Goal: Check status: Check status

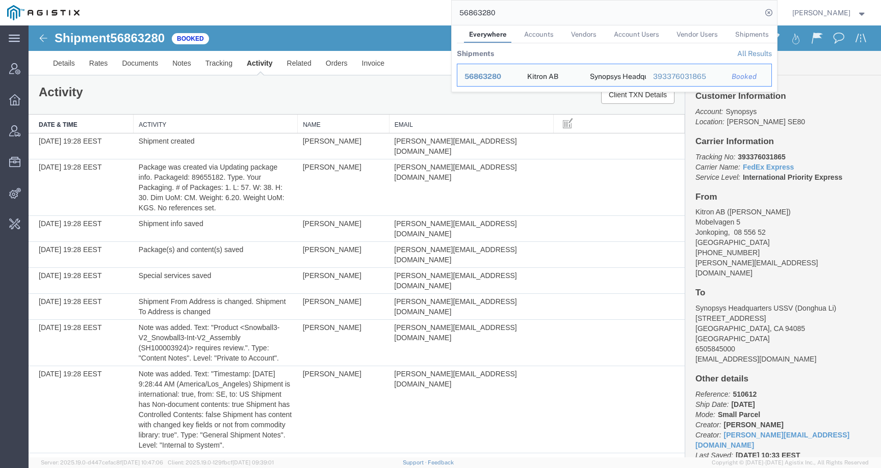
scroll to position [893, 0]
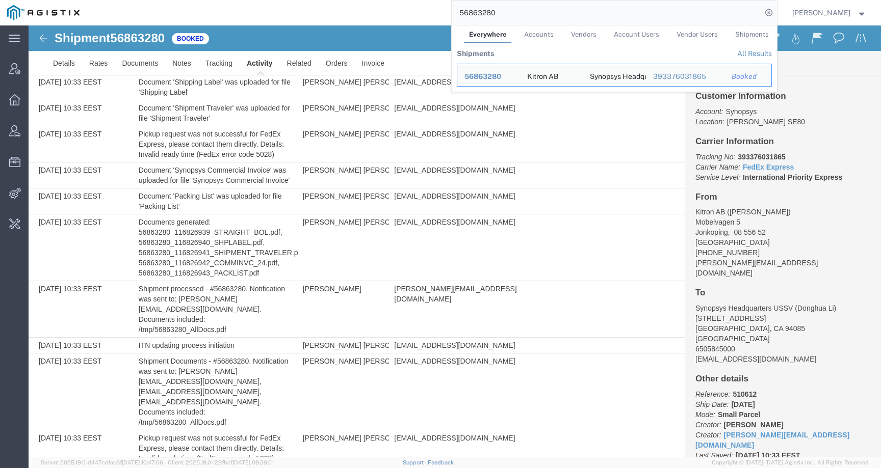
click at [389, 15] on div "56863280 Everywhere Accounts Vendors Account Users Vendor Users Shipments Shipm…" at bounding box center [432, 12] width 690 height 25
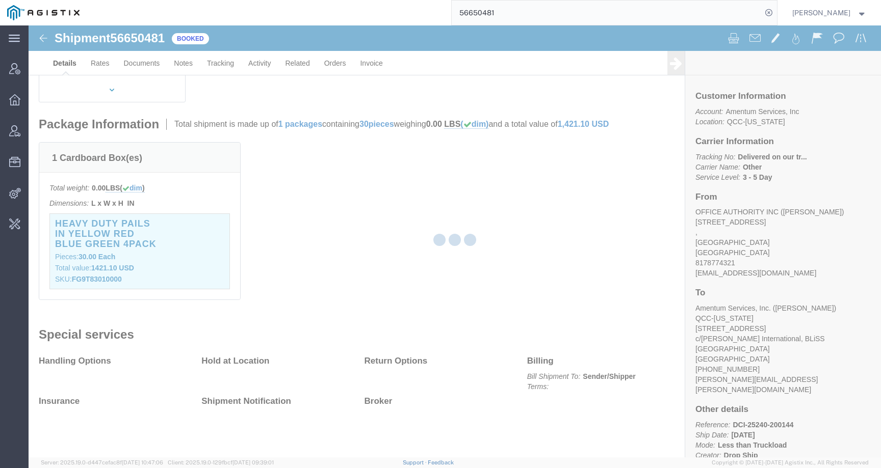
scroll to position [214, 0]
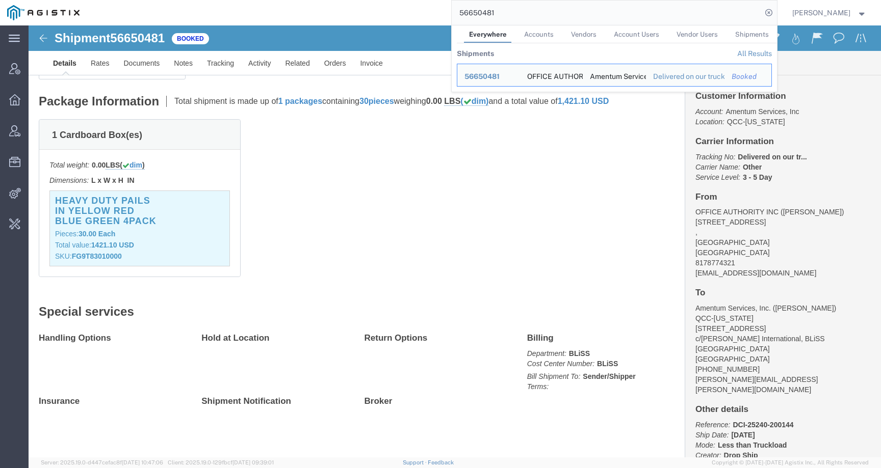
drag, startPoint x: 511, startPoint y: 12, endPoint x: 443, endPoint y: 12, distance: 67.8
click at [443, 12] on div "56650481 Everywhere Accounts Vendors Account Users Vendor Users Shipments Shipm…" at bounding box center [432, 12] width 690 height 25
paste input "89668"
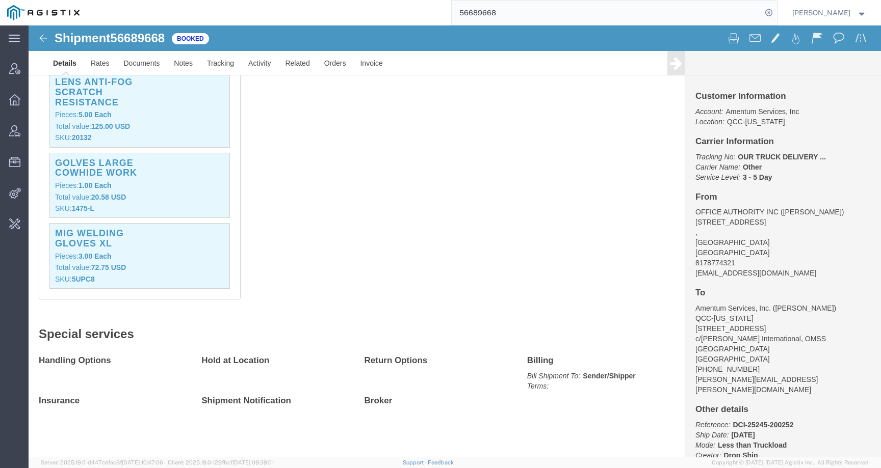
scroll to position [355, 0]
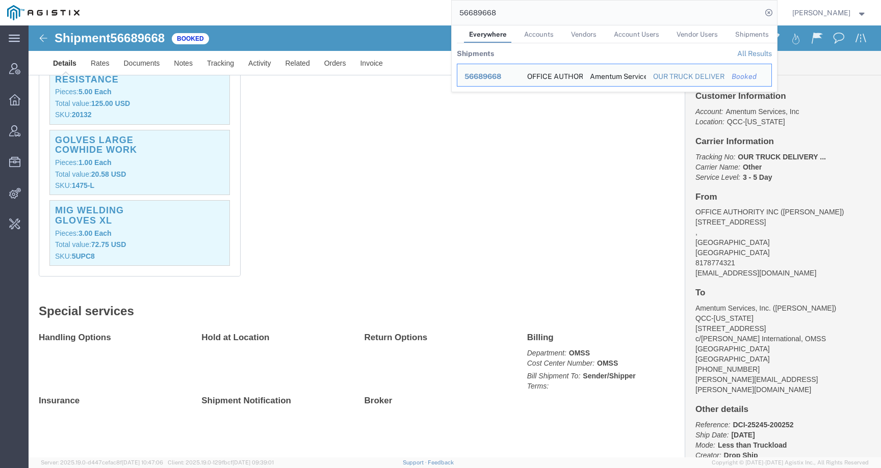
drag, startPoint x: 505, startPoint y: 11, endPoint x: 359, endPoint y: 2, distance: 146.1
click at [359, 2] on div "56689668 Everywhere Accounts Vendors Account Users Vendor Users Shipments Shipm…" at bounding box center [432, 12] width 690 height 25
paste input "777745"
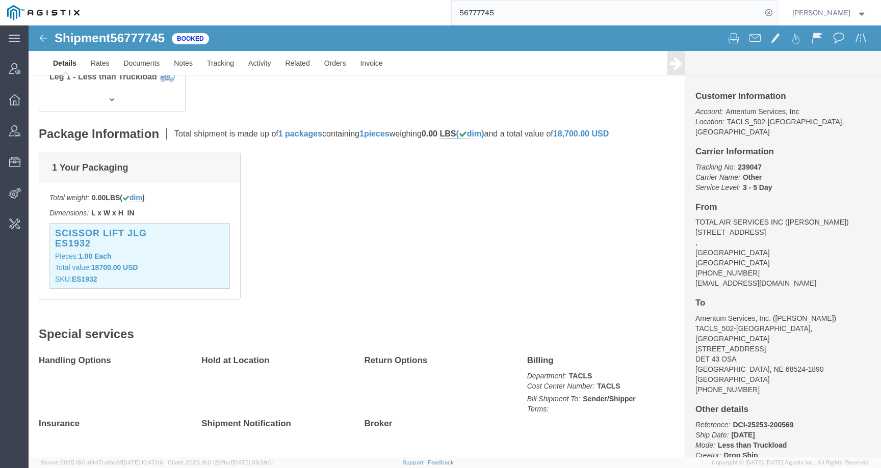
scroll to position [193, 0]
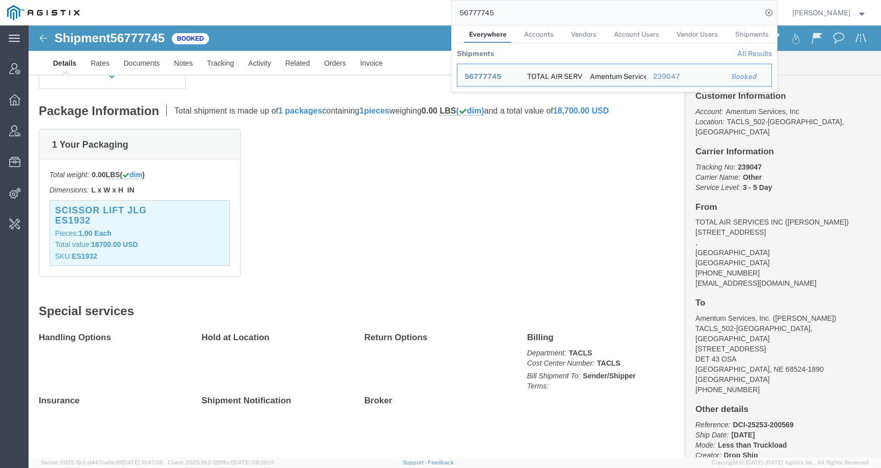
drag, startPoint x: 514, startPoint y: 15, endPoint x: 412, endPoint y: 13, distance: 102.5
click at [412, 13] on div "56777745 Everywhere Accounts Vendors Account Users Vendor Users Shipments Shipm…" at bounding box center [432, 12] width 690 height 25
paste input "4341"
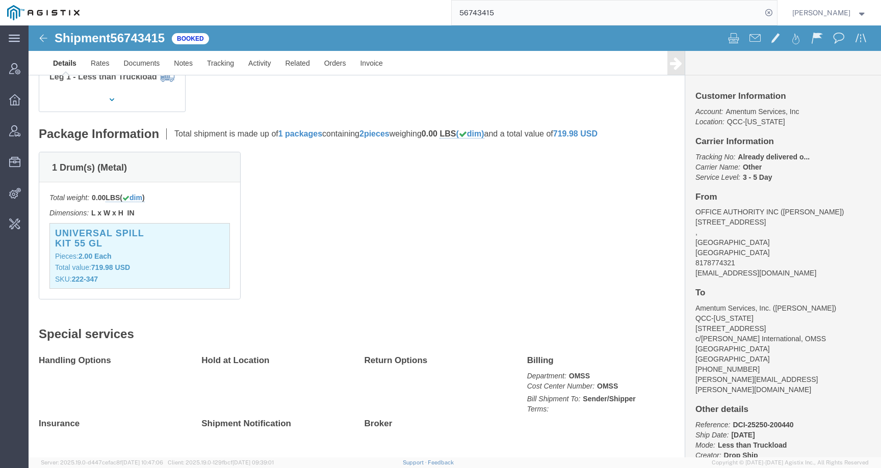
scroll to position [194, 0]
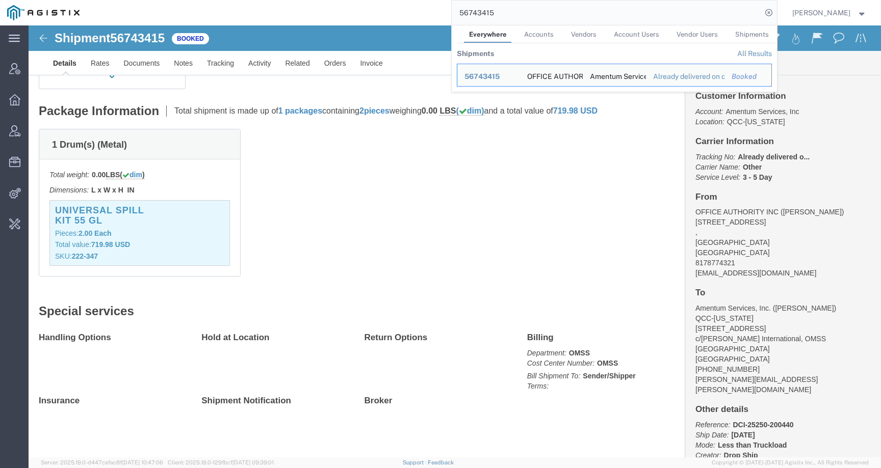
drag, startPoint x: 518, startPoint y: 11, endPoint x: 388, endPoint y: 10, distance: 130.0
click at [388, 10] on div "56743415 Everywhere Accounts Vendors Account Users Vendor Users Shipments Shipm…" at bounding box center [432, 12] width 690 height 25
paste input "2"
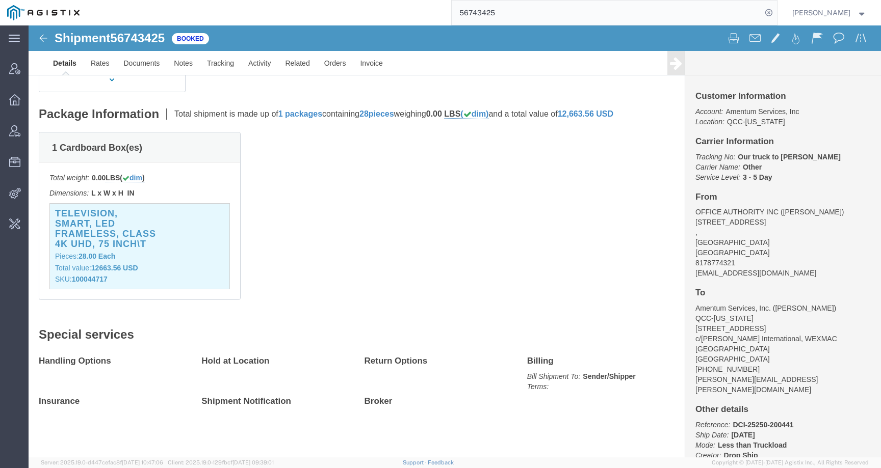
scroll to position [224, 0]
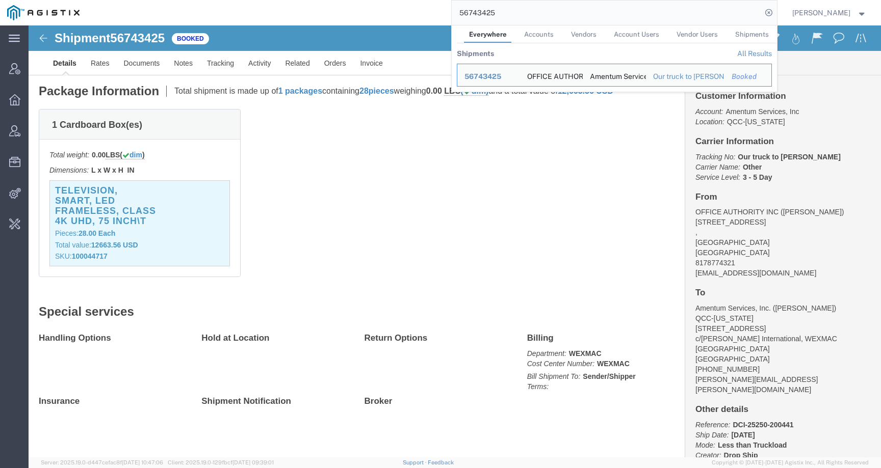
drag, startPoint x: 513, startPoint y: 14, endPoint x: 405, endPoint y: 13, distance: 108.6
click at [405, 13] on div "56743425 Everywhere Accounts Vendors Account Users Vendor Users Shipments Shipm…" at bounding box center [432, 12] width 690 height 25
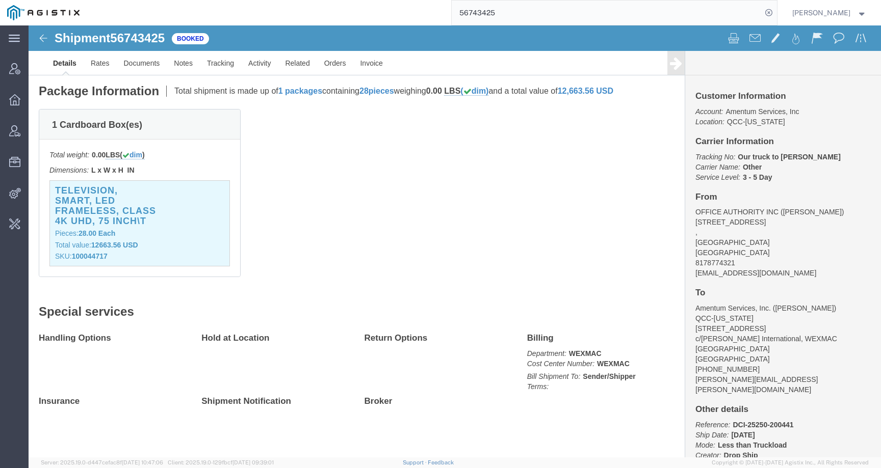
paste input "69013"
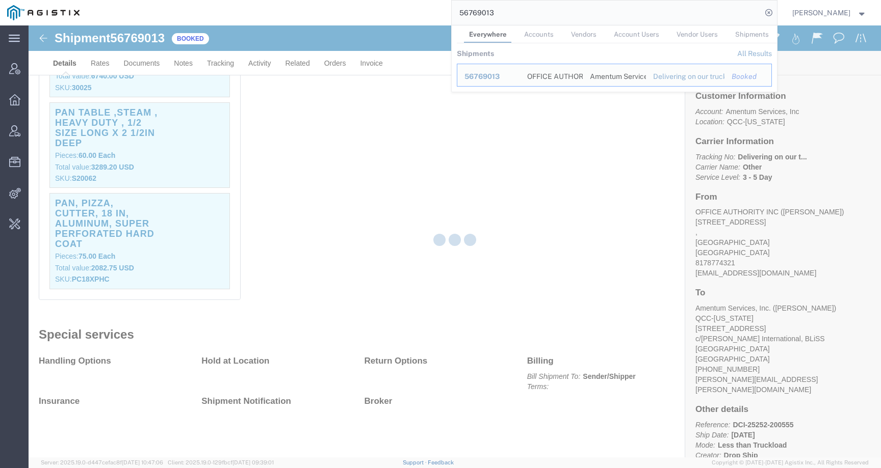
scroll to position [870, 0]
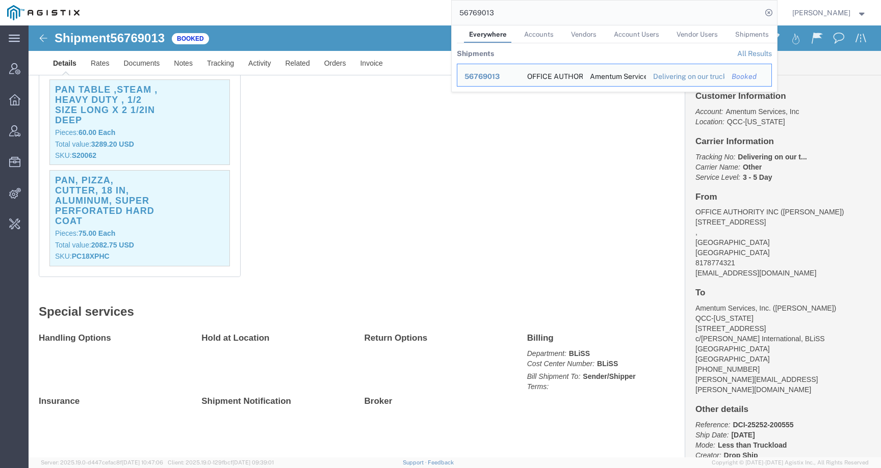
drag, startPoint x: 513, startPoint y: 16, endPoint x: 437, endPoint y: 15, distance: 75.5
click at [437, 15] on div "56769013 Everywhere Accounts Vendors Account Users Vendor Users Shipments Shipm…" at bounding box center [432, 12] width 690 height 25
paste input "61596"
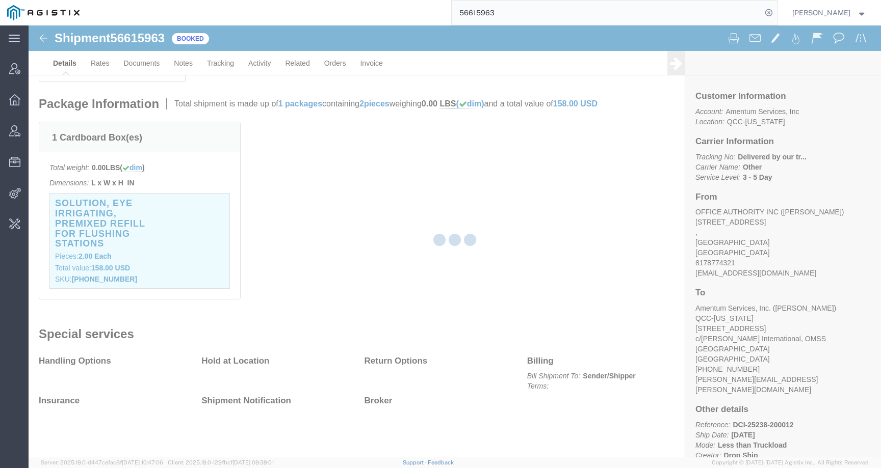
scroll to position [224, 0]
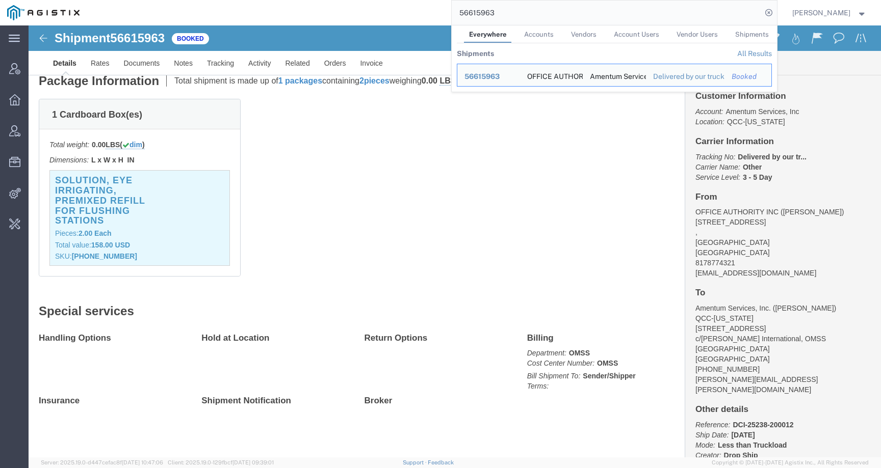
drag, startPoint x: 506, startPoint y: 15, endPoint x: 399, endPoint y: 13, distance: 107.1
click at [399, 13] on div "56615963 Everywhere Accounts Vendors Account Users Vendor Users Shipments Shipm…" at bounding box center [432, 12] width 690 height 25
paste input "743431"
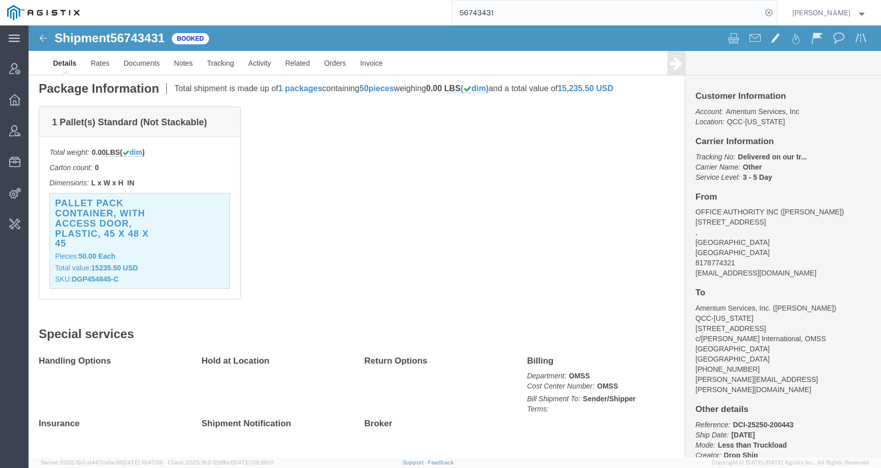
scroll to position [239, 0]
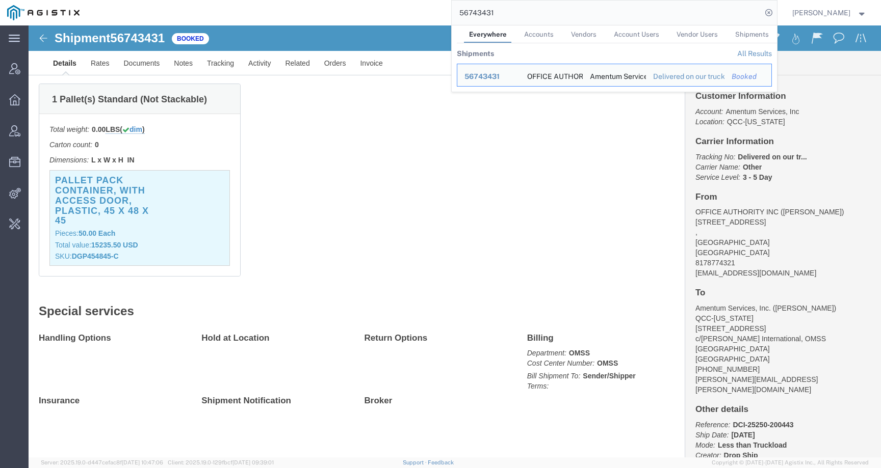
drag, startPoint x: 522, startPoint y: 10, endPoint x: 434, endPoint y: 12, distance: 87.7
click at [434, 12] on div "56743431 Everywhere Accounts Vendors Account Users Vendor Users Shipments Shipm…" at bounding box center [432, 12] width 690 height 25
paste input "481869"
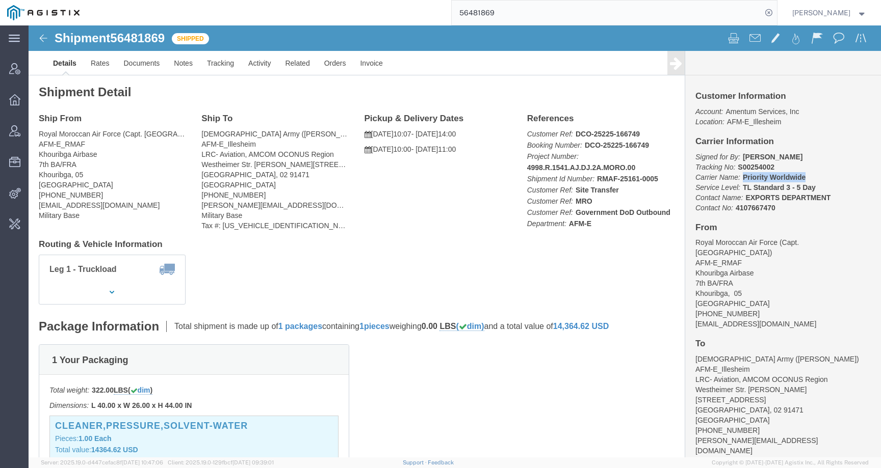
drag, startPoint x: 710, startPoint y: 152, endPoint x: 782, endPoint y: 152, distance: 72.9
click p "Signed for By: [PERSON_NAME] Tracking No: S00254002 Carrier Name: Priority Worl…"
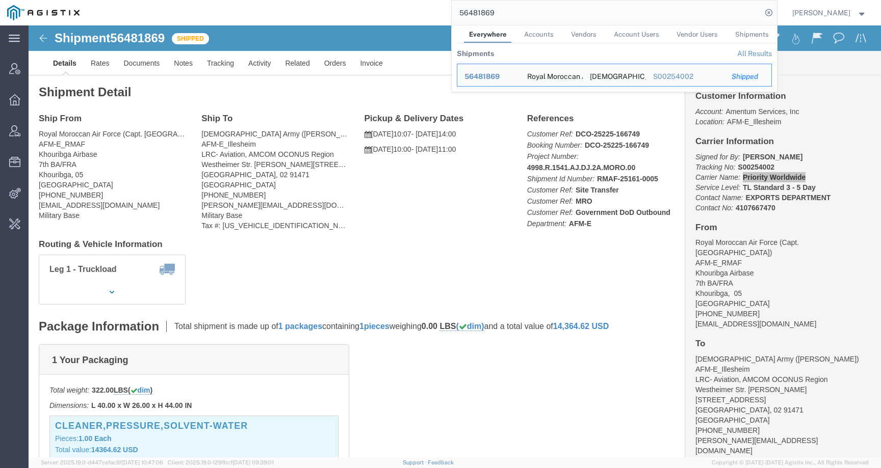
click at [508, 7] on input "56481869" at bounding box center [607, 13] width 310 height 24
drag, startPoint x: 510, startPoint y: 9, endPoint x: 445, endPoint y: 8, distance: 65.8
click at [445, 8] on div "56481869 Everywhere Accounts Vendors Account Users Vendor Users Shipments Shipm…" at bounding box center [432, 12] width 690 height 25
paste input "761492"
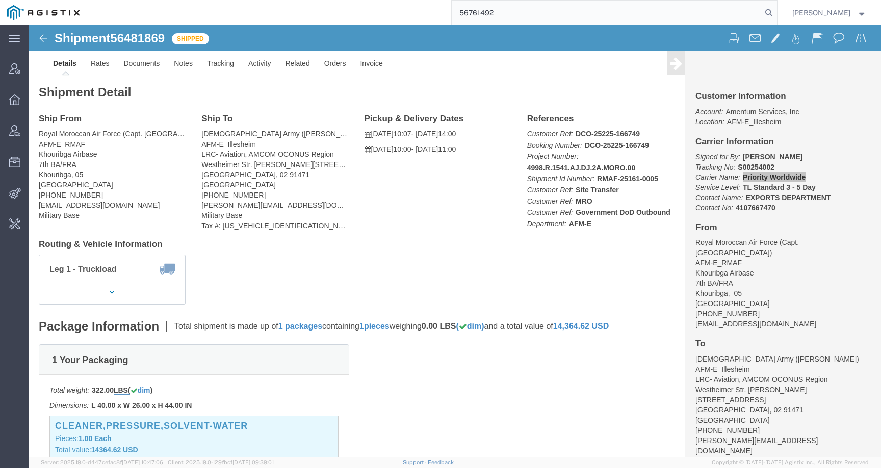
type input "56761492"
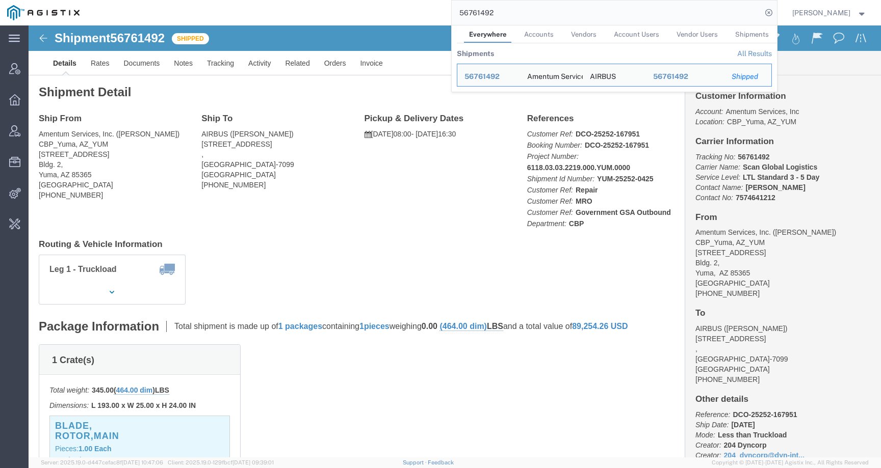
click p "Total shipment is made up of 1 packages containing 1 pieces weighing 0.00 (464.…"
